Goal: Transaction & Acquisition: Book appointment/travel/reservation

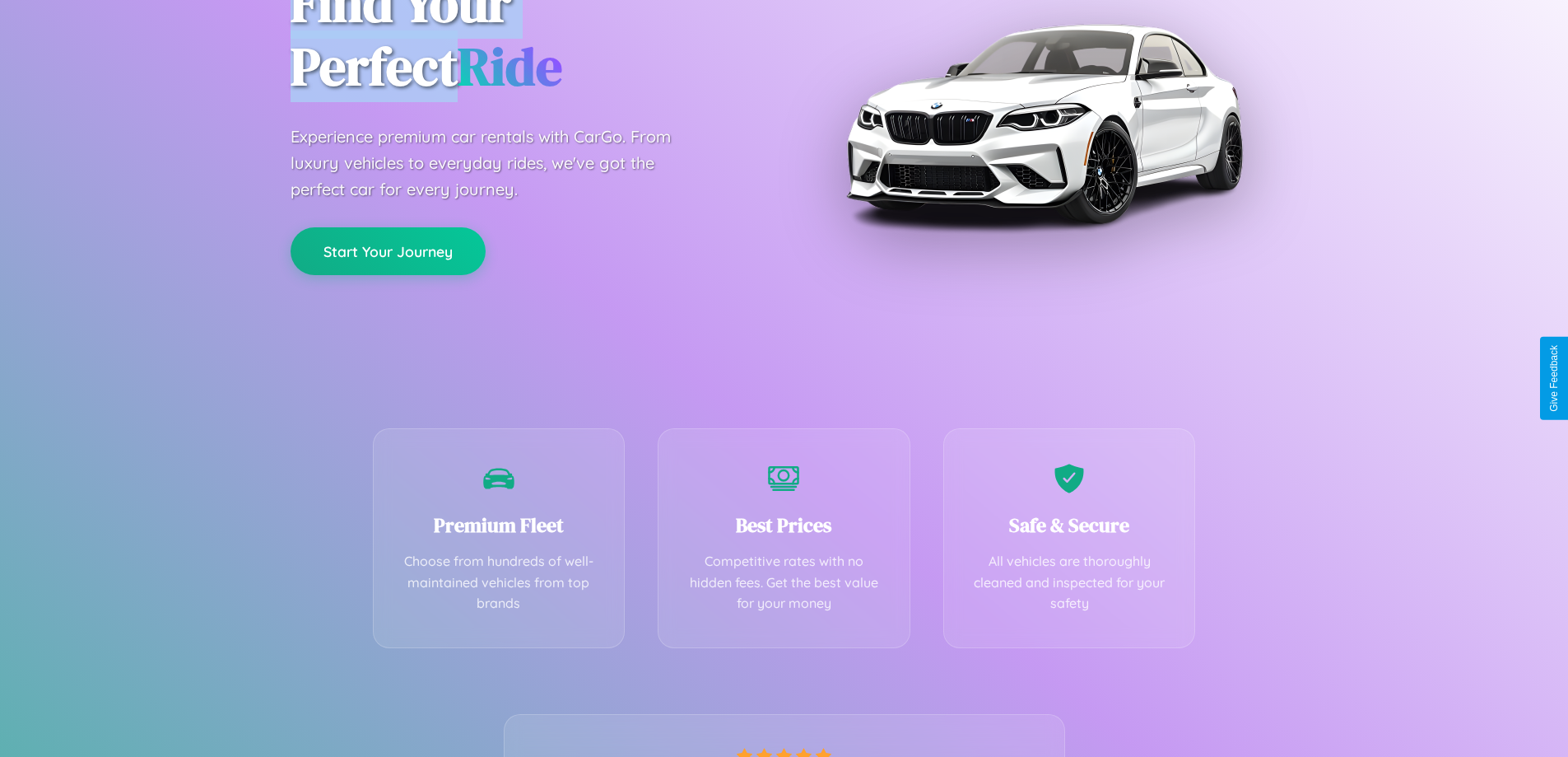
scroll to position [325, 0]
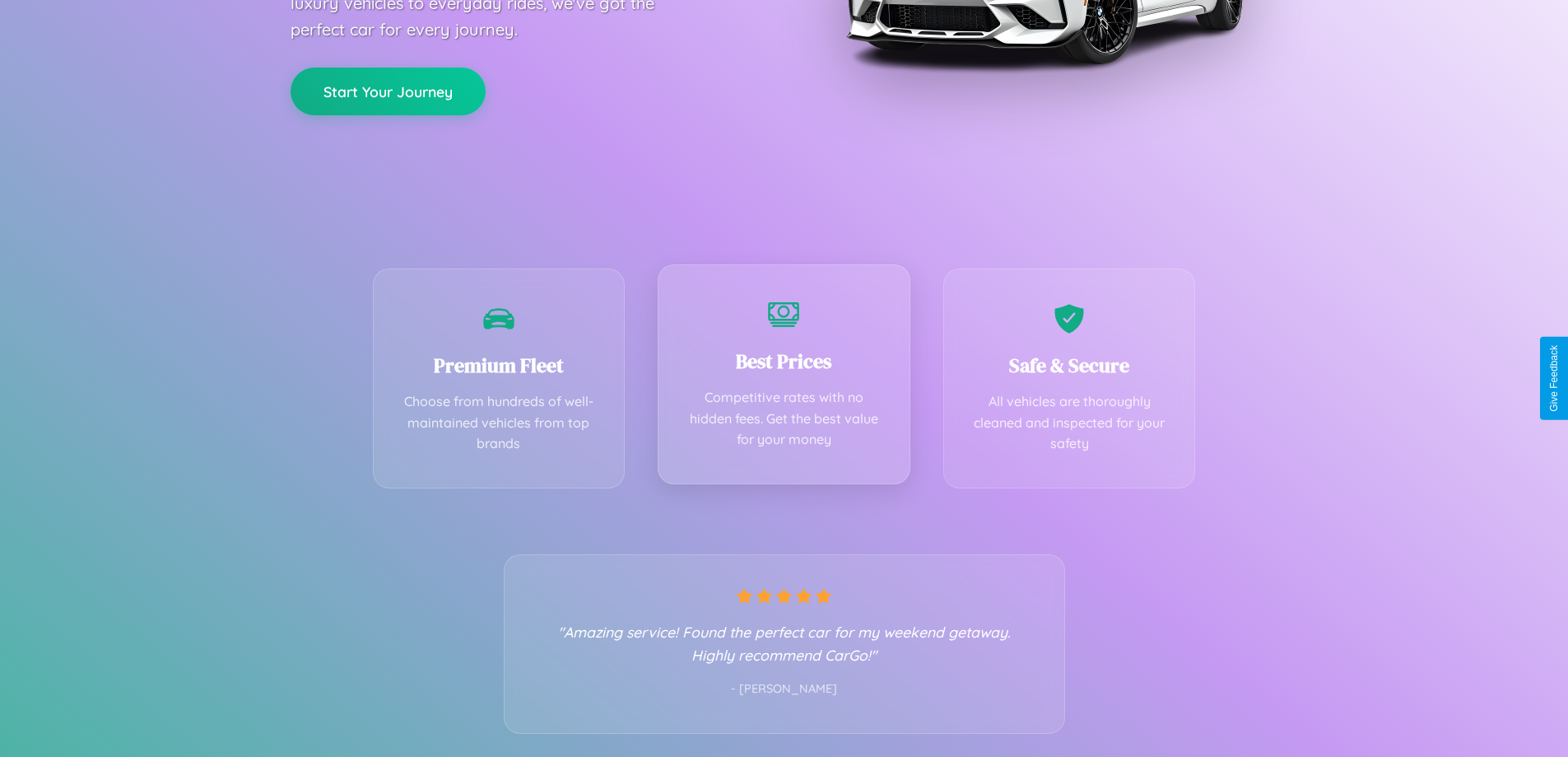
click at [784, 378] on div "Best Prices Competitive rates with no hidden fees. Get the best value for your …" at bounding box center [784, 375] width 253 height 220
click at [387, 90] on button "Start Your Journey" at bounding box center [388, 89] width 196 height 48
click at [387, 89] on button "Start Your Journey" at bounding box center [388, 89] width 196 height 48
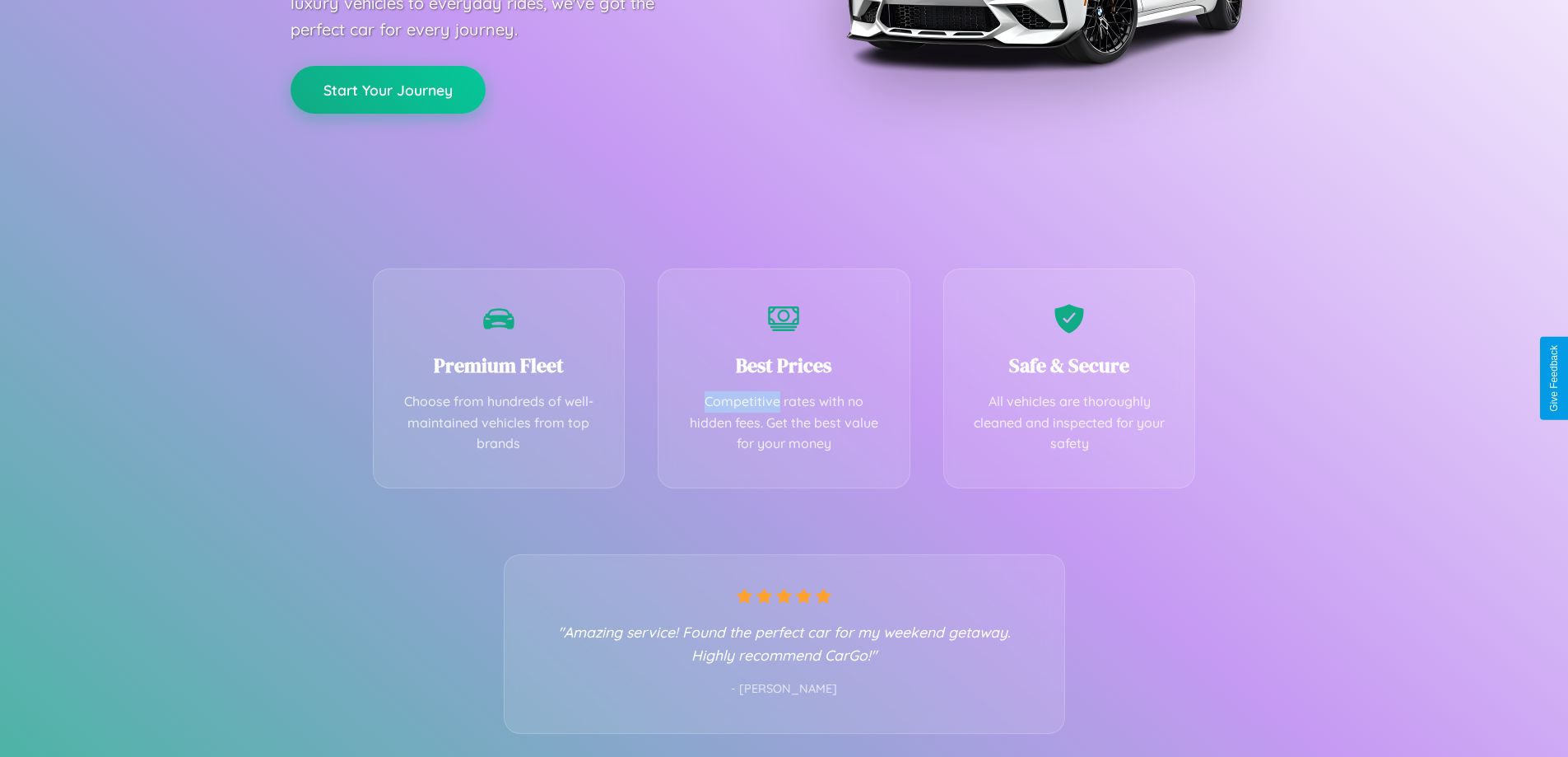
click at [387, 89] on button "Start Your Journey" at bounding box center [388, 89] width 196 height 48
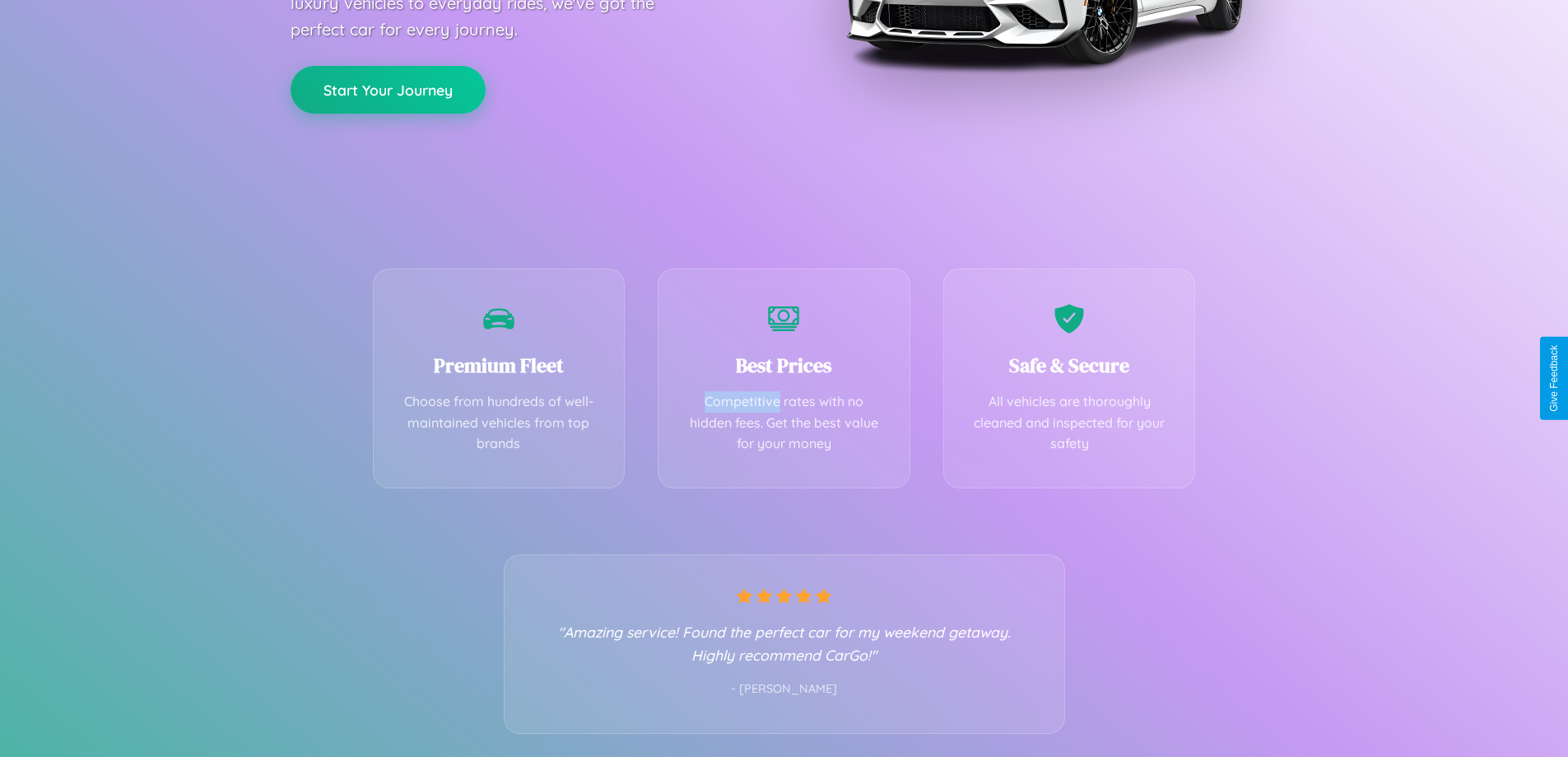
click at [387, 89] on button "Start Your Journey" at bounding box center [388, 89] width 196 height 48
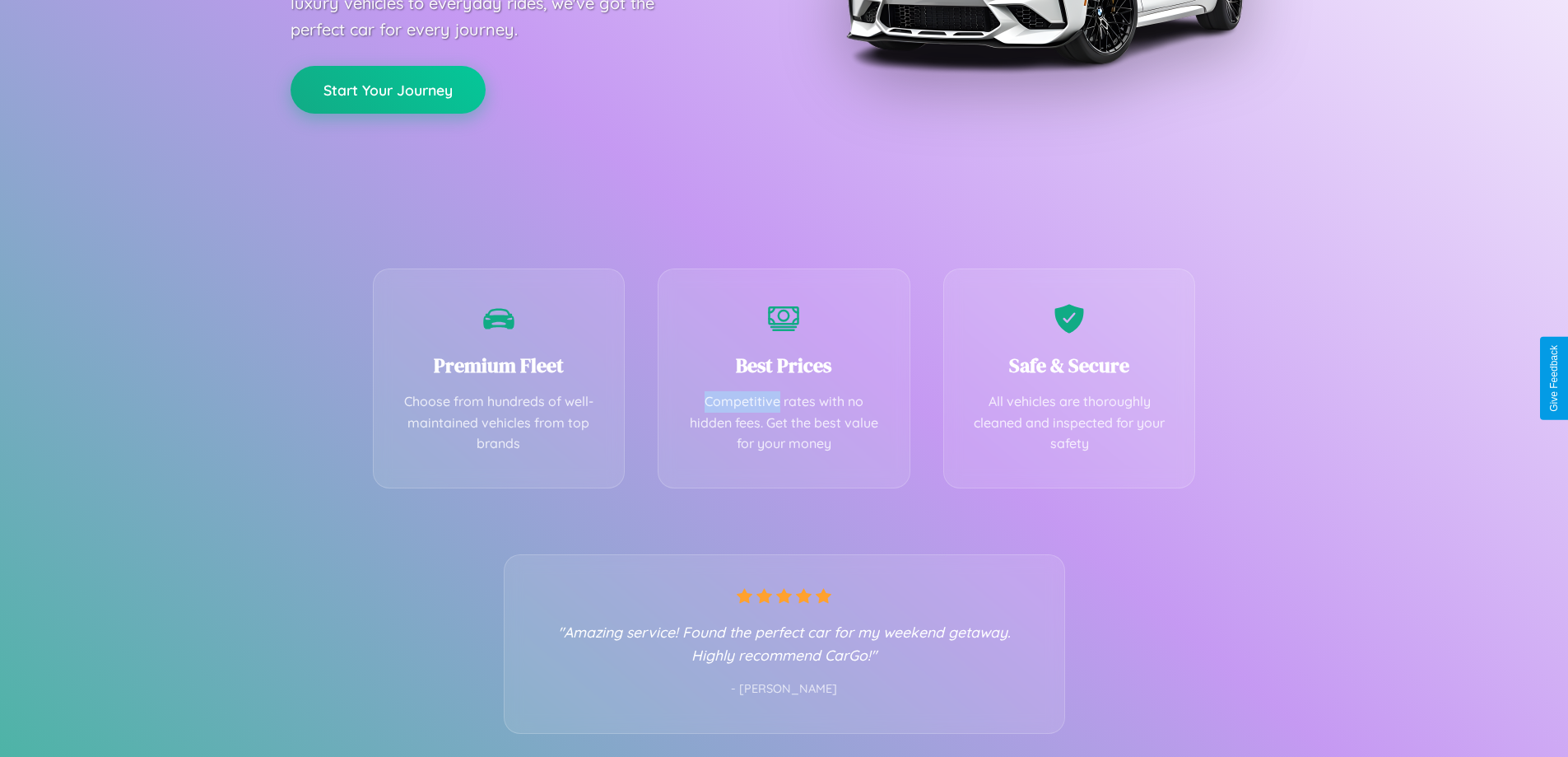
click at [387, 89] on button "Start Your Journey" at bounding box center [388, 89] width 196 height 48
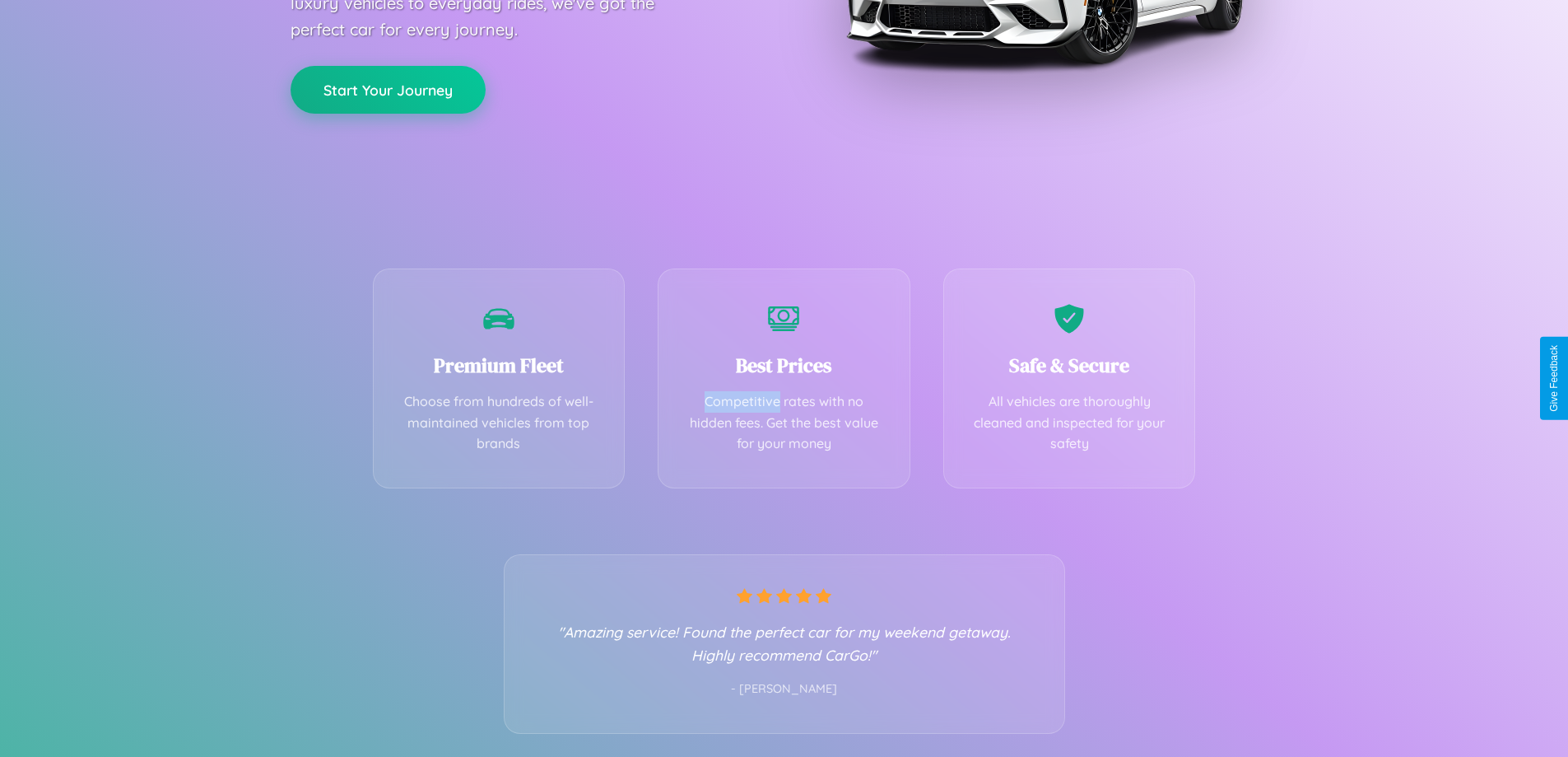
click at [387, 89] on button "Start Your Journey" at bounding box center [388, 89] width 196 height 48
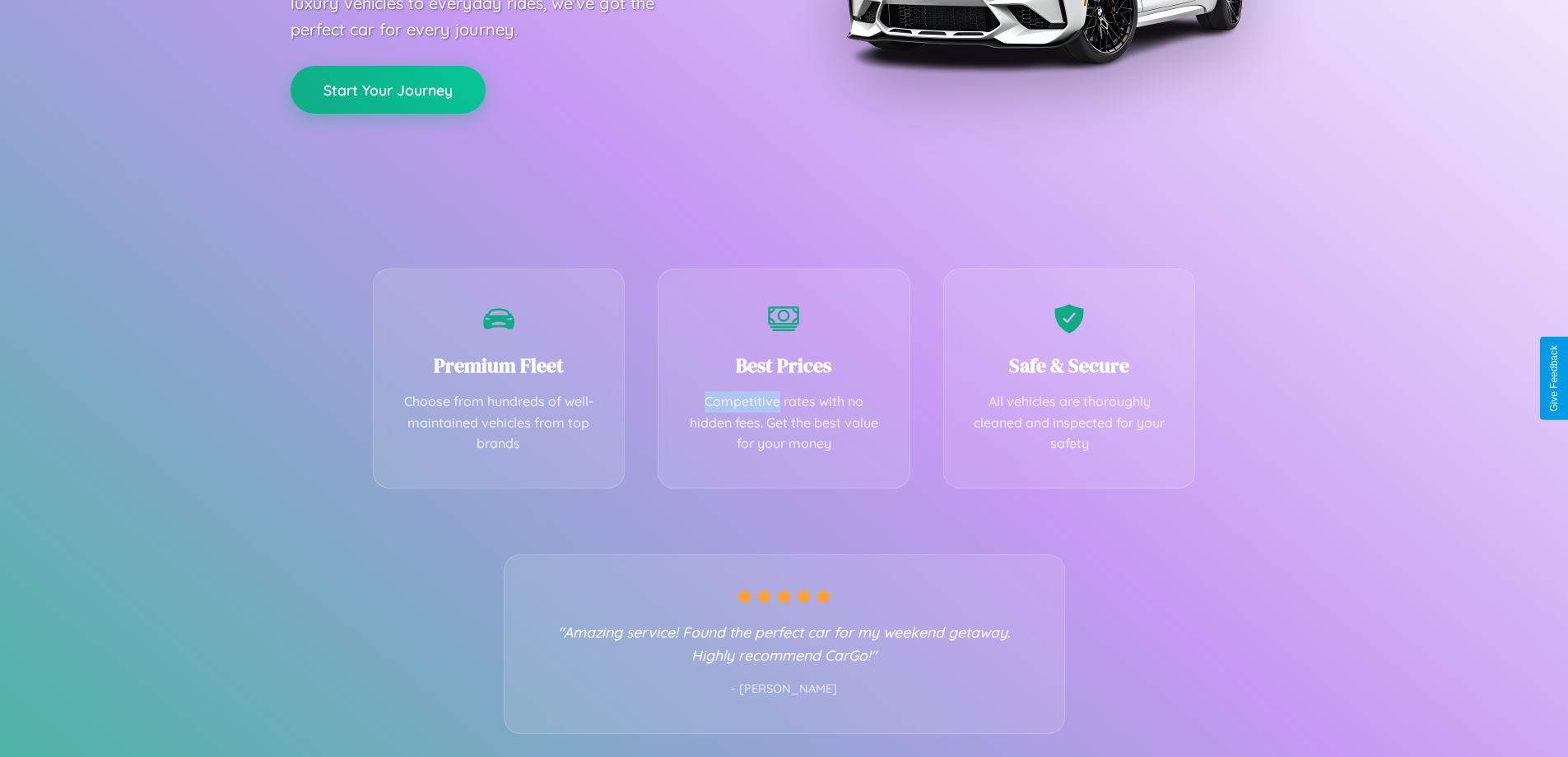
click at [387, 89] on button "Start Your Journey" at bounding box center [388, 89] width 196 height 48
